Goal: Information Seeking & Learning: Learn about a topic

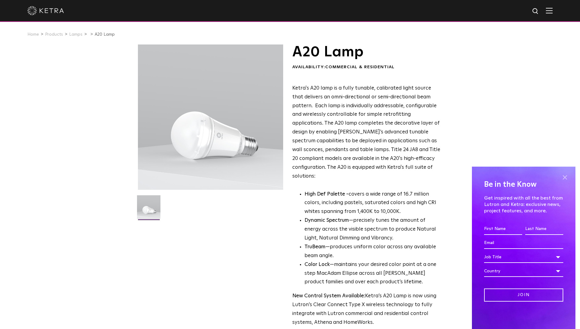
click at [565, 176] on span at bounding box center [564, 177] width 9 height 9
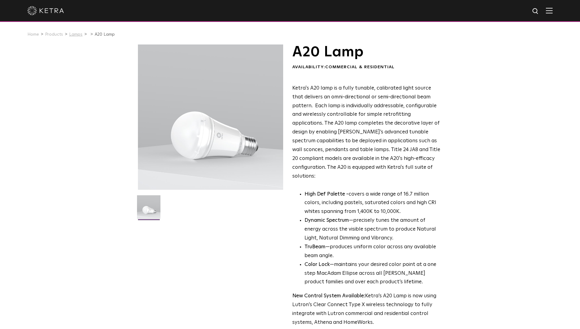
click at [76, 34] on link "Lamps" at bounding box center [75, 34] width 13 height 4
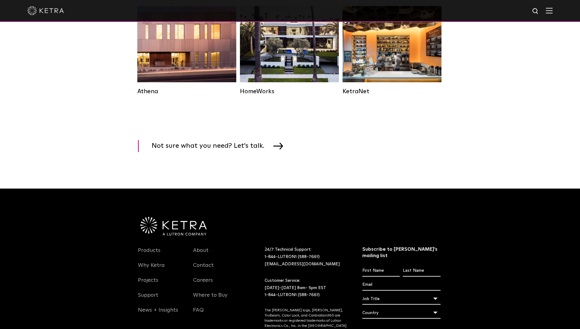
scroll to position [733, 0]
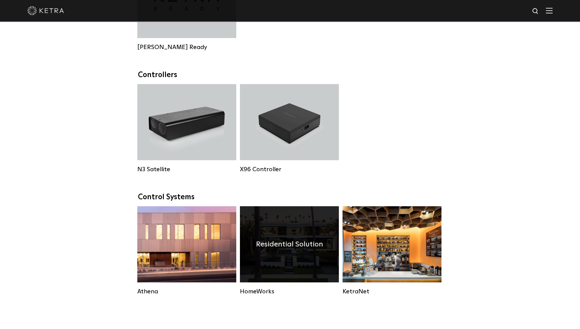
click at [293, 240] on h4 "Residential Solution" at bounding box center [289, 244] width 67 height 12
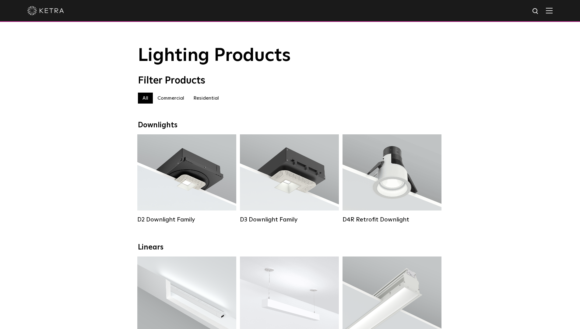
click at [211, 98] on label "Residential" at bounding box center [206, 98] width 35 height 11
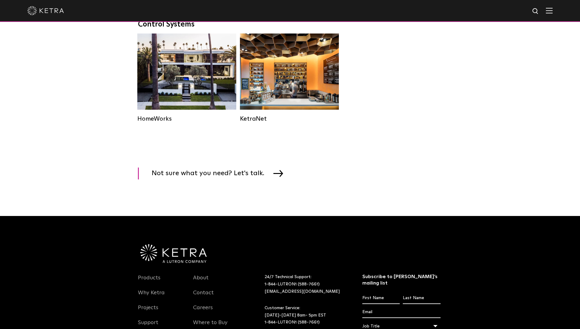
scroll to position [708, 0]
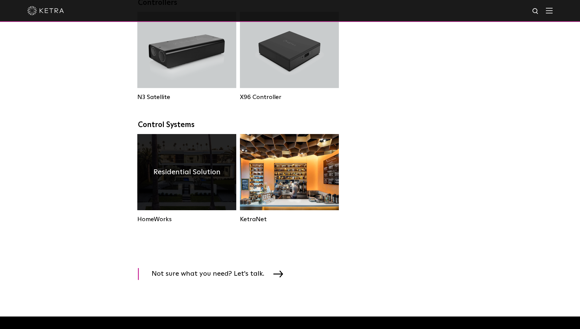
click at [159, 216] on div "HomeWorks" at bounding box center [186, 218] width 99 height 7
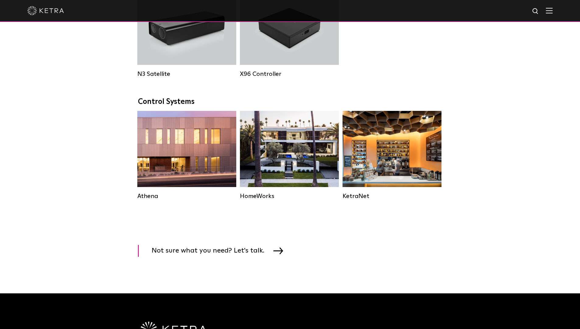
scroll to position [778, 0]
